Goal: Information Seeking & Learning: Learn about a topic

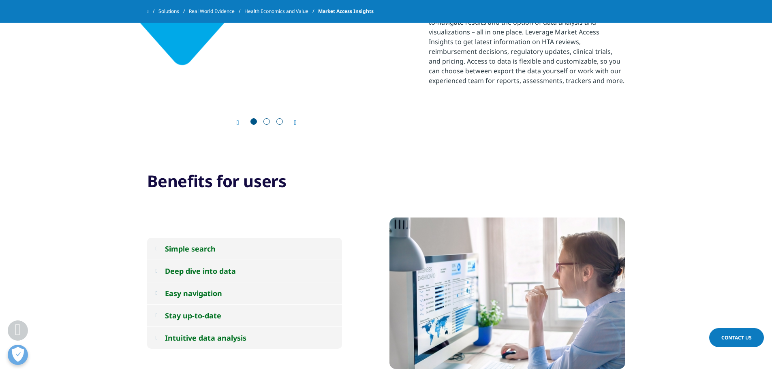
scroll to position [446, 0]
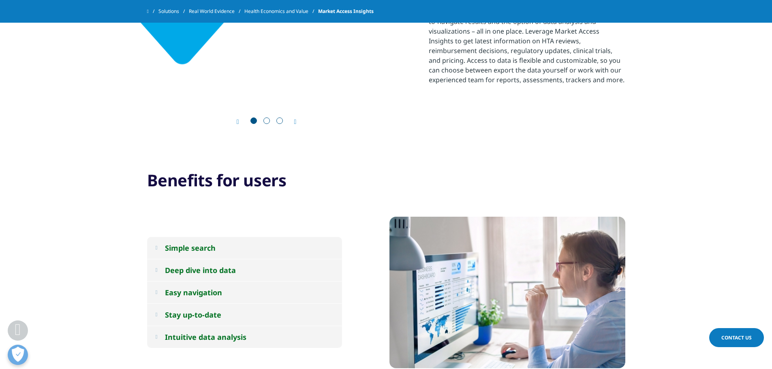
click at [298, 117] on div "Prev Next" at bounding box center [266, 40] width 237 height 172
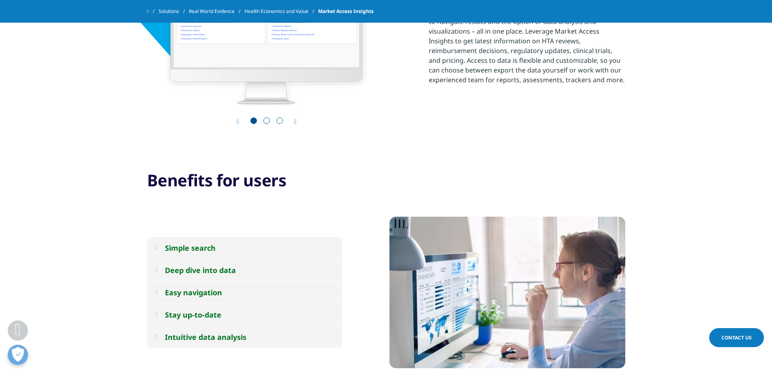
click at [296, 120] on icon "Next slide" at bounding box center [295, 122] width 2 height 6
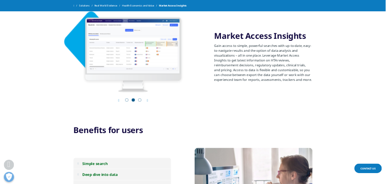
scroll to position [365, 0]
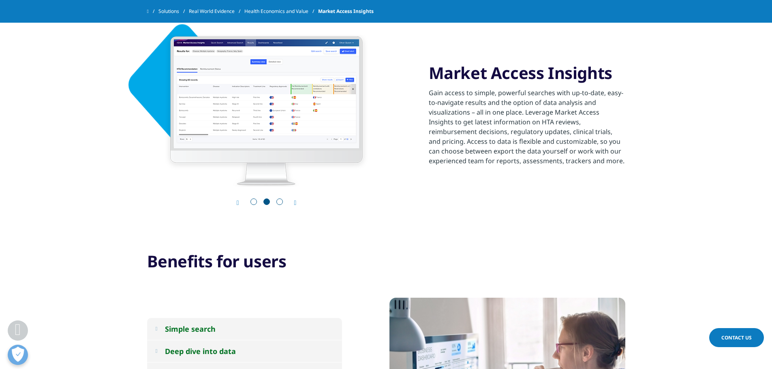
click at [274, 87] on div "2 / 3" at bounding box center [266, 110] width 237 height 151
click at [298, 203] on div "Prev Next" at bounding box center [266, 202] width 237 height 8
click at [296, 203] on icon "Next slide" at bounding box center [295, 203] width 2 height 6
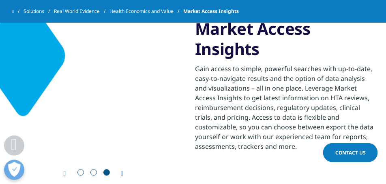
scroll to position [385, 0]
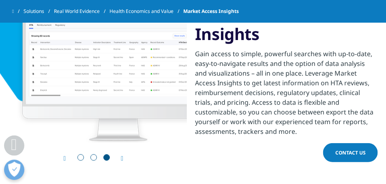
click at [122, 158] on icon "Next slide" at bounding box center [122, 159] width 2 height 6
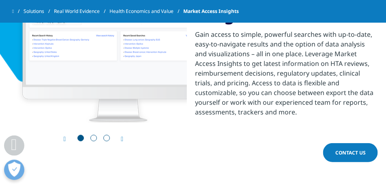
scroll to position [405, 0]
click at [123, 140] on icon "Next slide" at bounding box center [122, 139] width 2 height 6
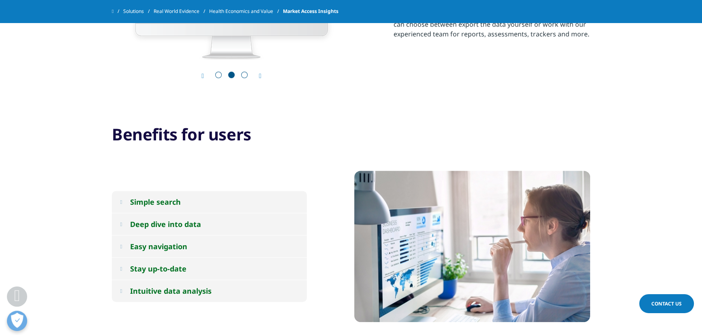
scroll to position [528, 0]
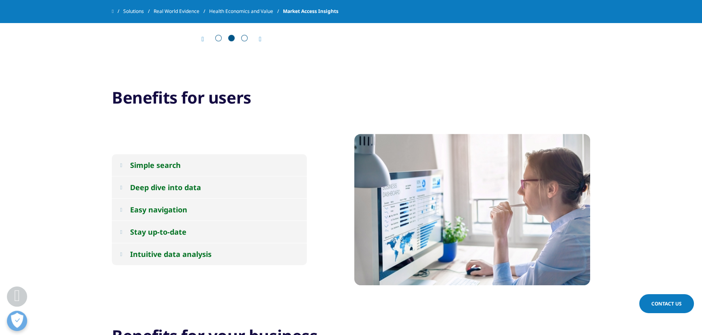
click at [168, 170] on button "Simple search" at bounding box center [209, 165] width 195 height 22
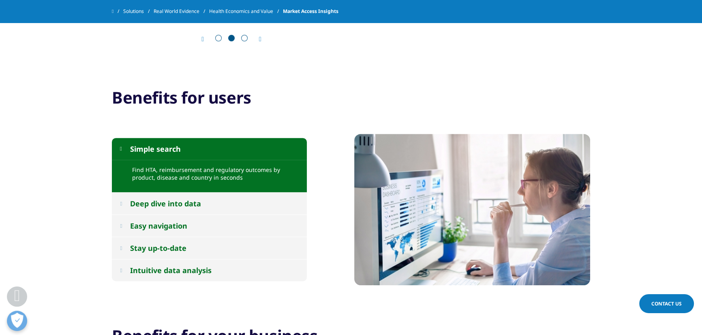
click at [164, 203] on div "Deep dive into data" at bounding box center [165, 204] width 71 height 10
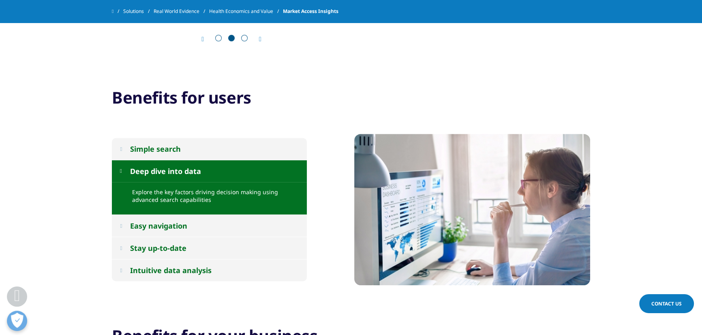
click at [177, 150] on div "Simple search" at bounding box center [155, 149] width 51 height 10
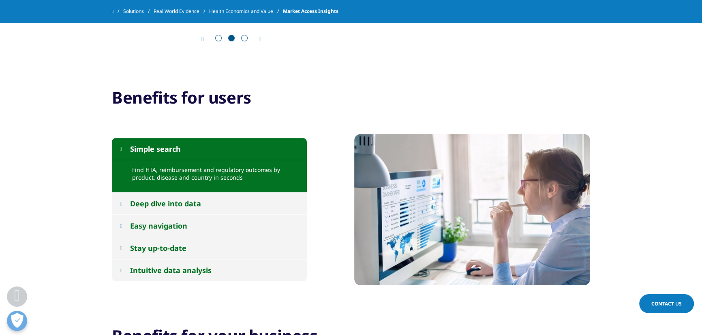
click at [206, 205] on button "Deep dive into data" at bounding box center [209, 204] width 195 height 22
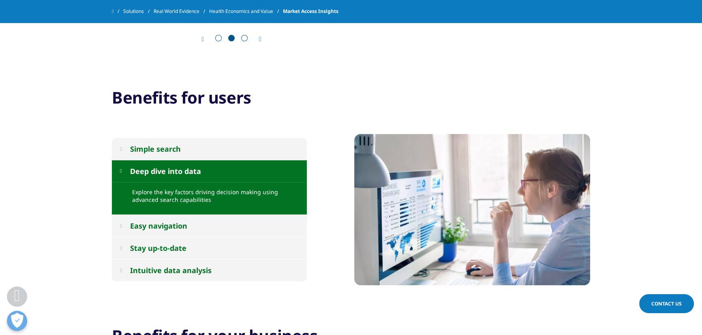
click at [200, 222] on button "Easy navigation" at bounding box center [209, 226] width 195 height 22
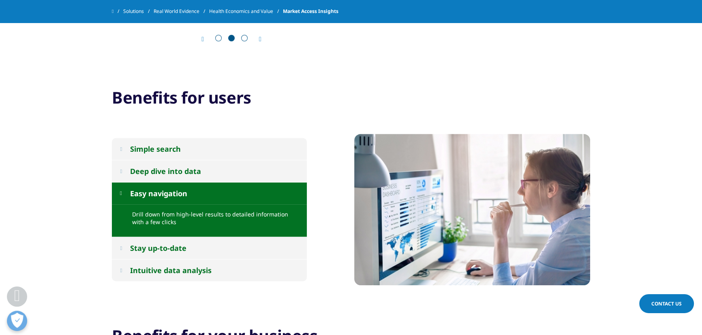
click at [193, 247] on button "Stay up-to-date" at bounding box center [209, 248] width 195 height 22
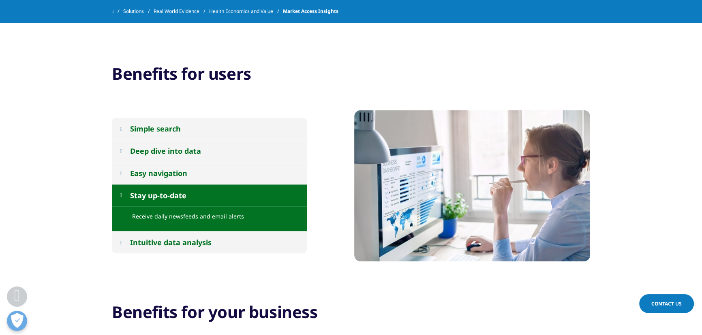
scroll to position [565, 0]
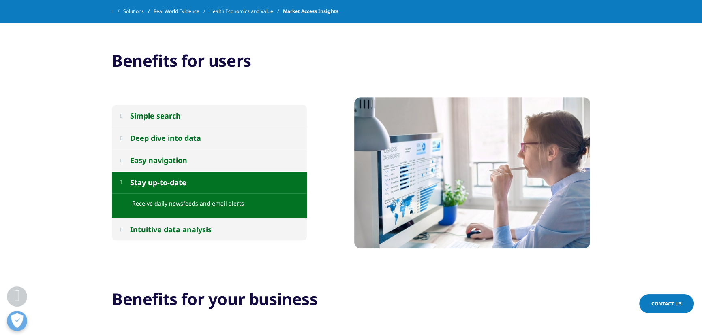
click at [210, 219] on button "Intuitive data analysis" at bounding box center [209, 230] width 195 height 22
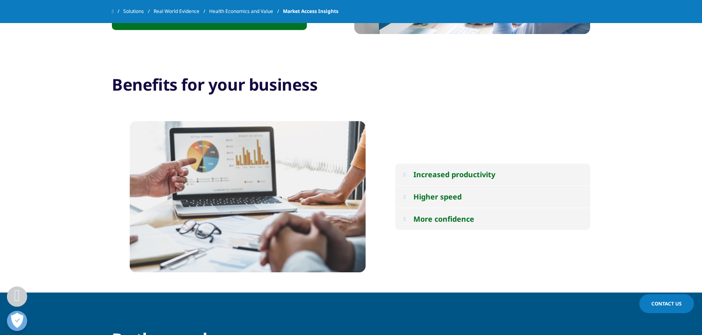
scroll to position [823, 0]
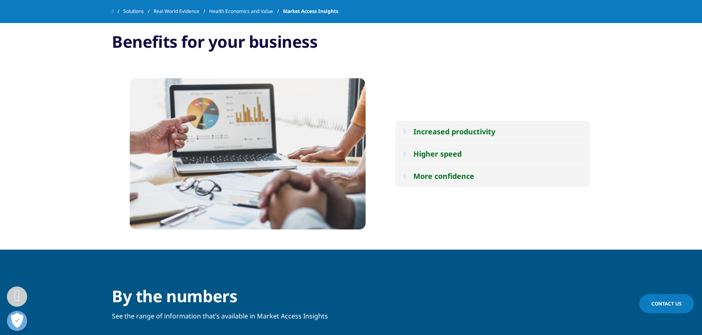
click at [448, 125] on button "Increased productivity" at bounding box center [492, 132] width 195 height 22
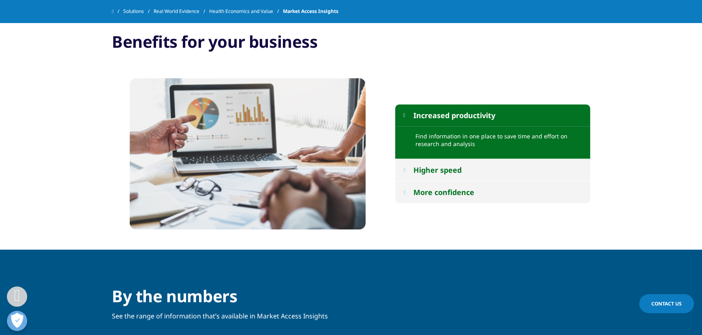
click at [450, 177] on button "Higher speed" at bounding box center [492, 170] width 195 height 22
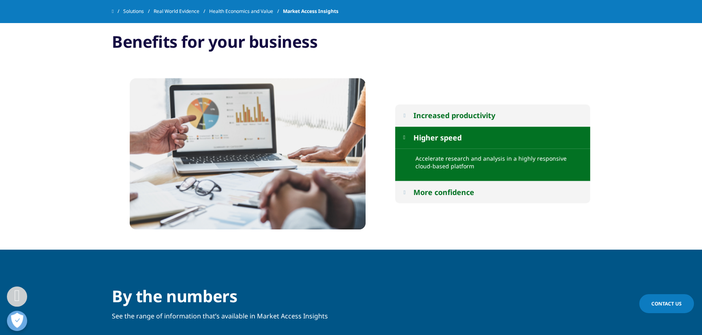
click at [450, 198] on button "More confidence" at bounding box center [492, 192] width 195 height 22
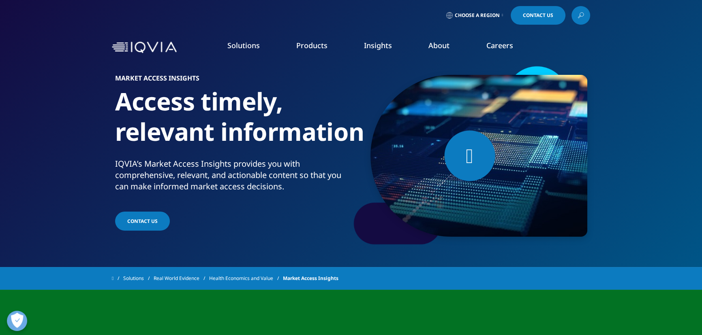
scroll to position [36, 0]
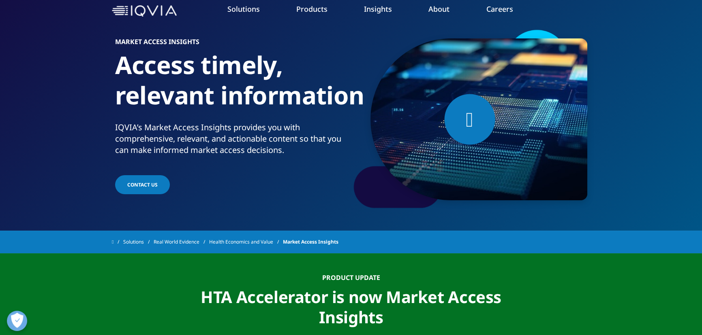
click at [187, 243] on link "Real World Evidence" at bounding box center [181, 242] width 55 height 15
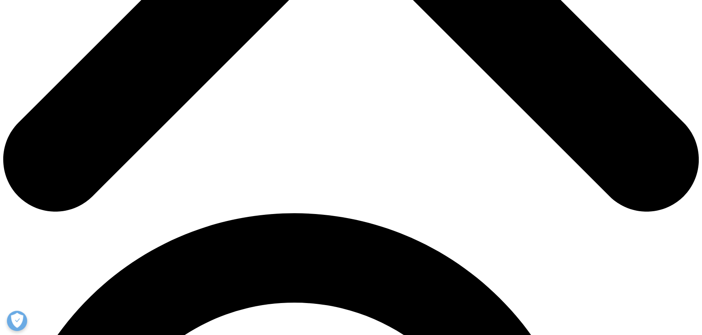
scroll to position [439, 0]
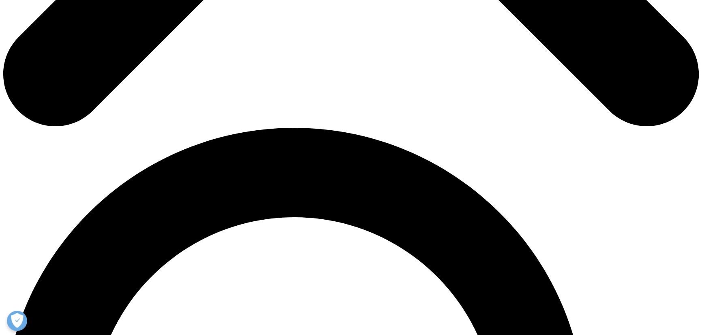
scroll to position [586, 0]
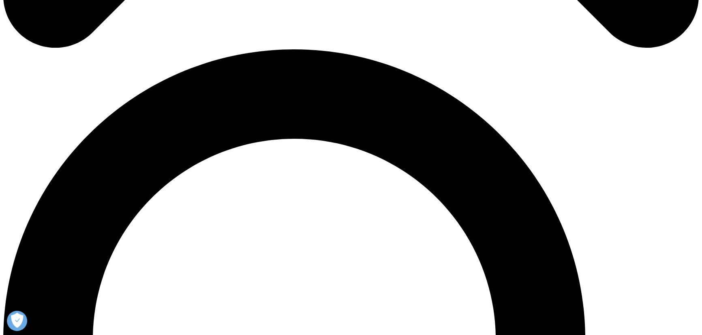
scroll to position [660, 0]
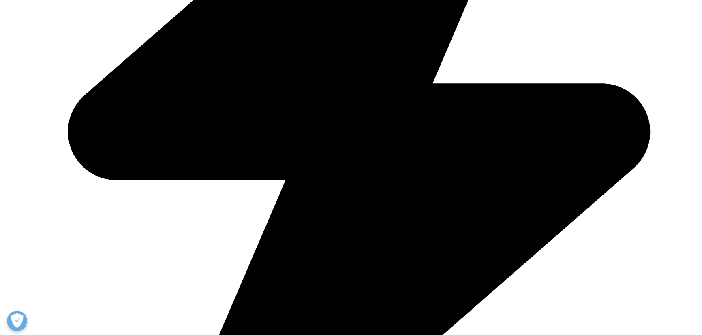
scroll to position [700, 0]
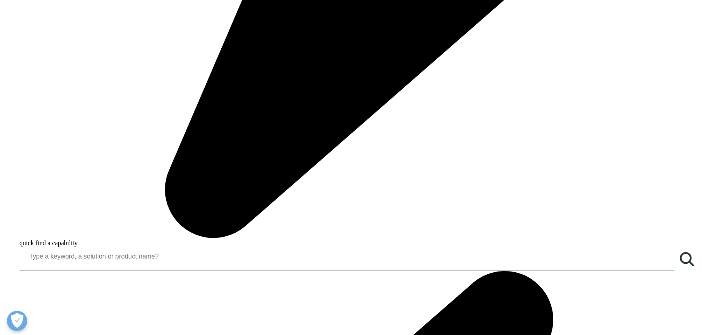
scroll to position [994, 0]
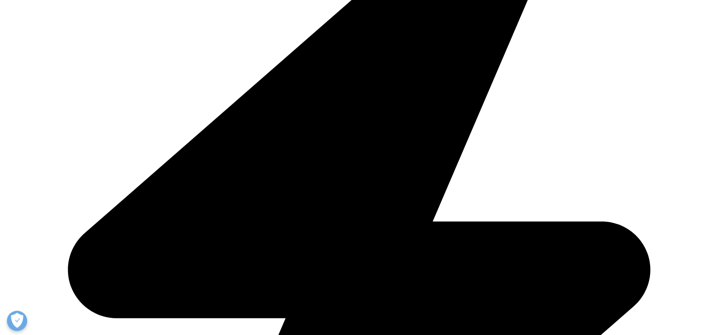
scroll to position [1362, 0]
